Goal: Ask a question

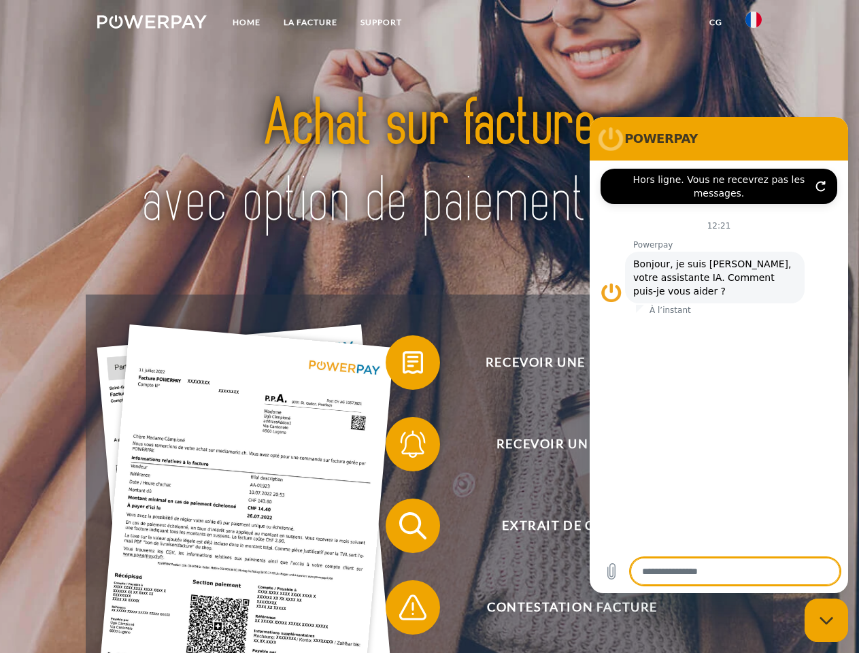
click at [152, 24] on img at bounding box center [152, 22] width 110 height 14
click at [754, 24] on img at bounding box center [754, 20] width 16 height 16
click at [716, 22] on link "CG" at bounding box center [716, 22] width 36 height 24
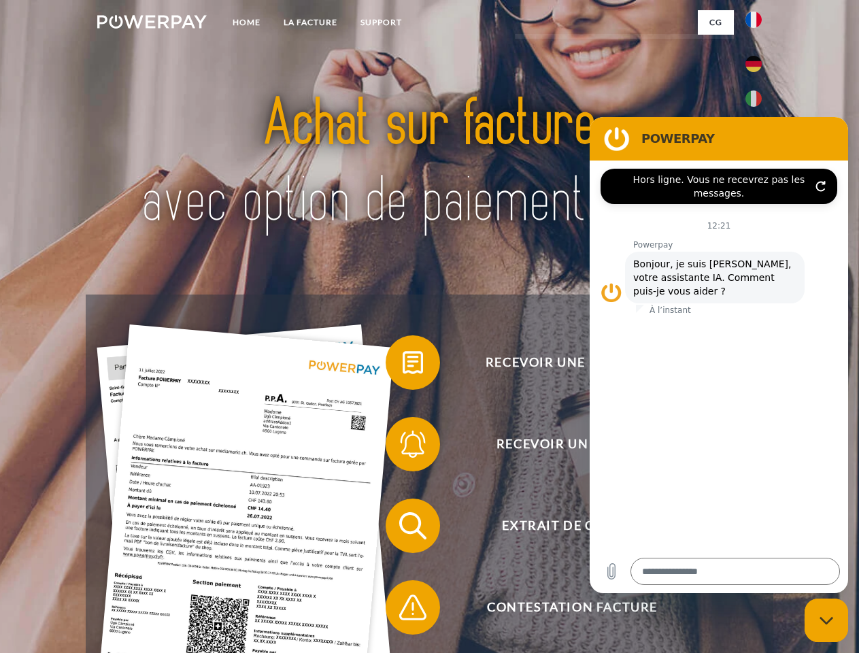
click at [403, 365] on span at bounding box center [393, 363] width 68 height 68
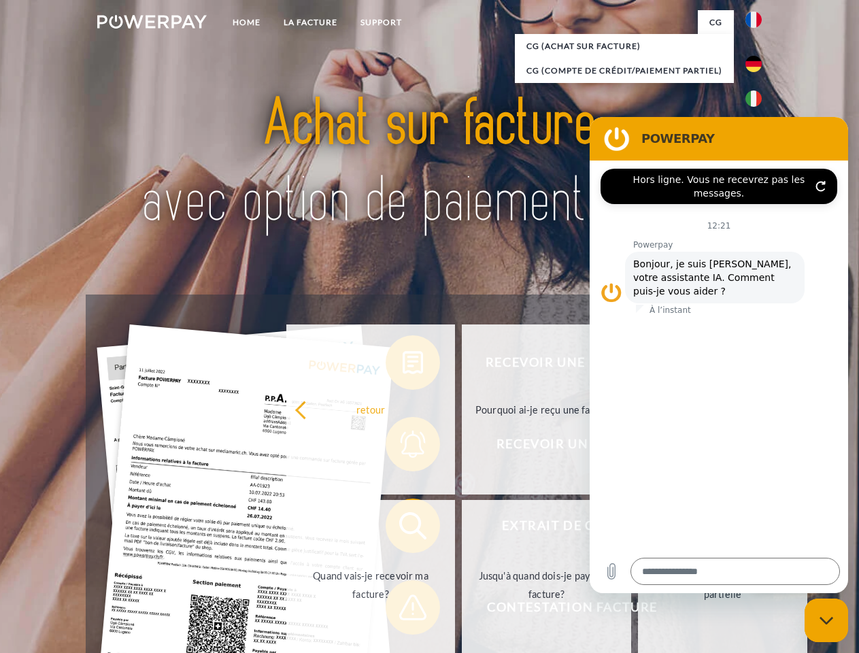
click at [403, 447] on div "Recevoir une facture ? Recevoir un rappel? Extrait de compte retour" at bounding box center [429, 567] width 687 height 544
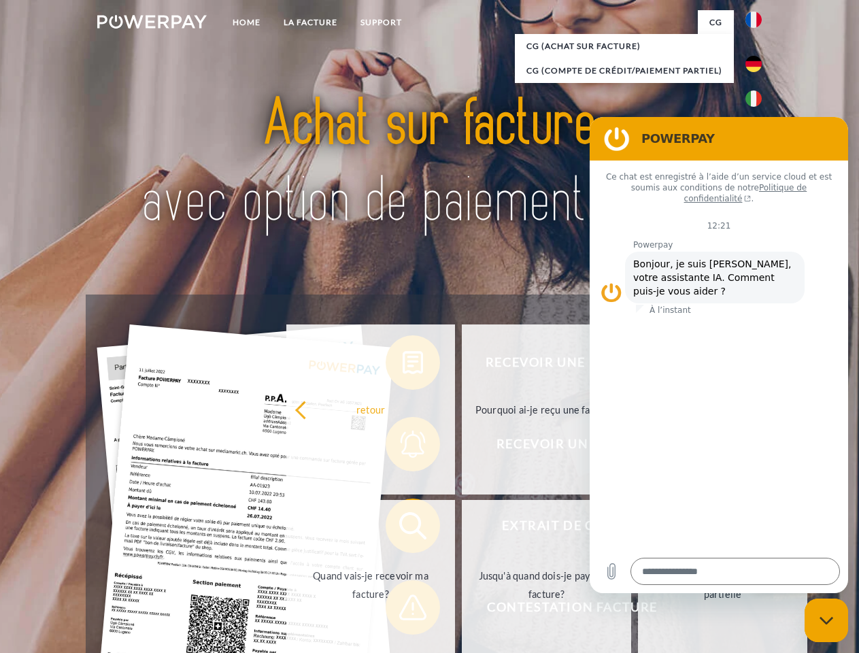
click at [462, 529] on link "Jusqu'à quand dois-je payer ma facture?" at bounding box center [546, 585] width 169 height 170
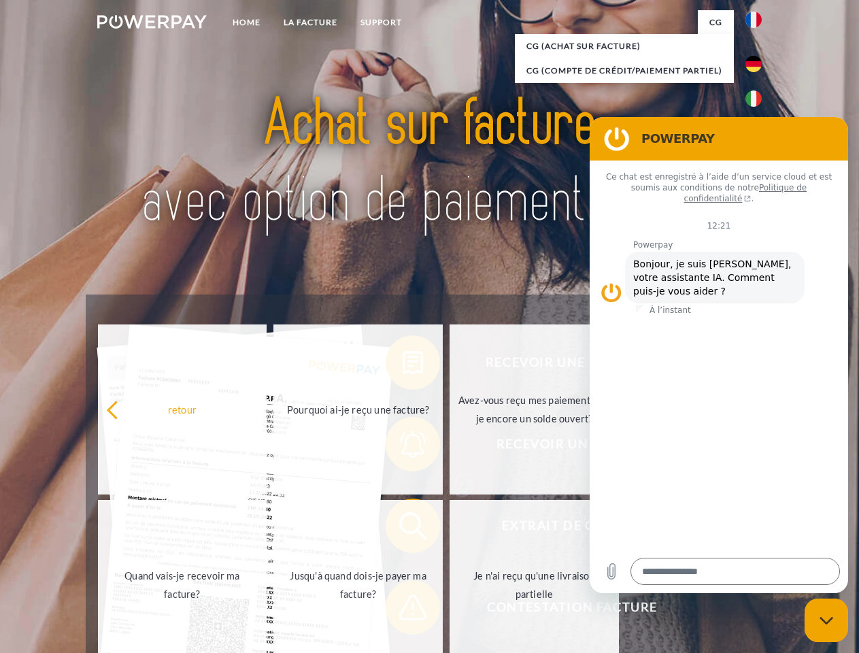
click at [403, 610] on span at bounding box center [393, 608] width 68 height 68
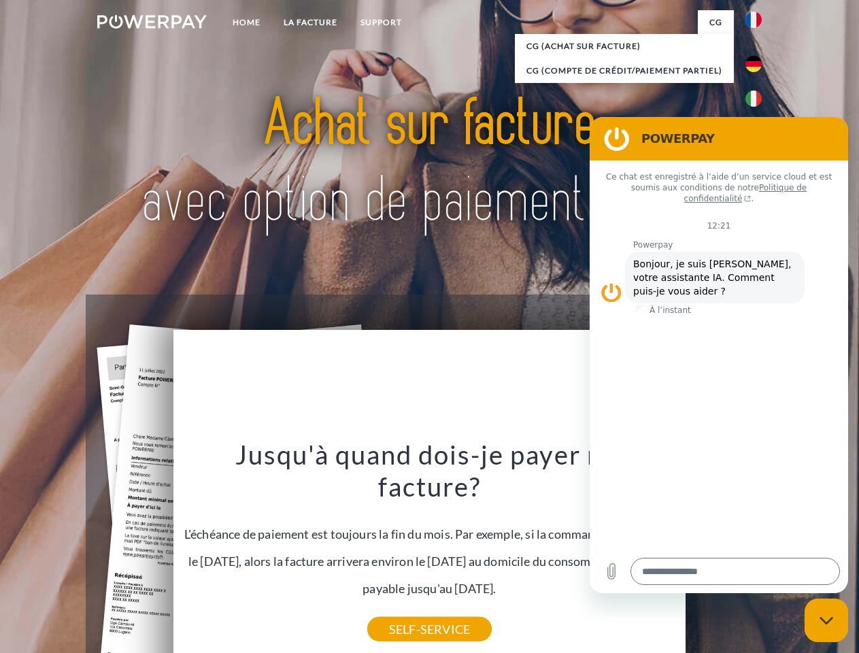
click at [827, 621] on icon "Fermer la fenêtre de messagerie" at bounding box center [827, 621] width 14 height 9
type textarea "*"
